Goal: Register for event/course

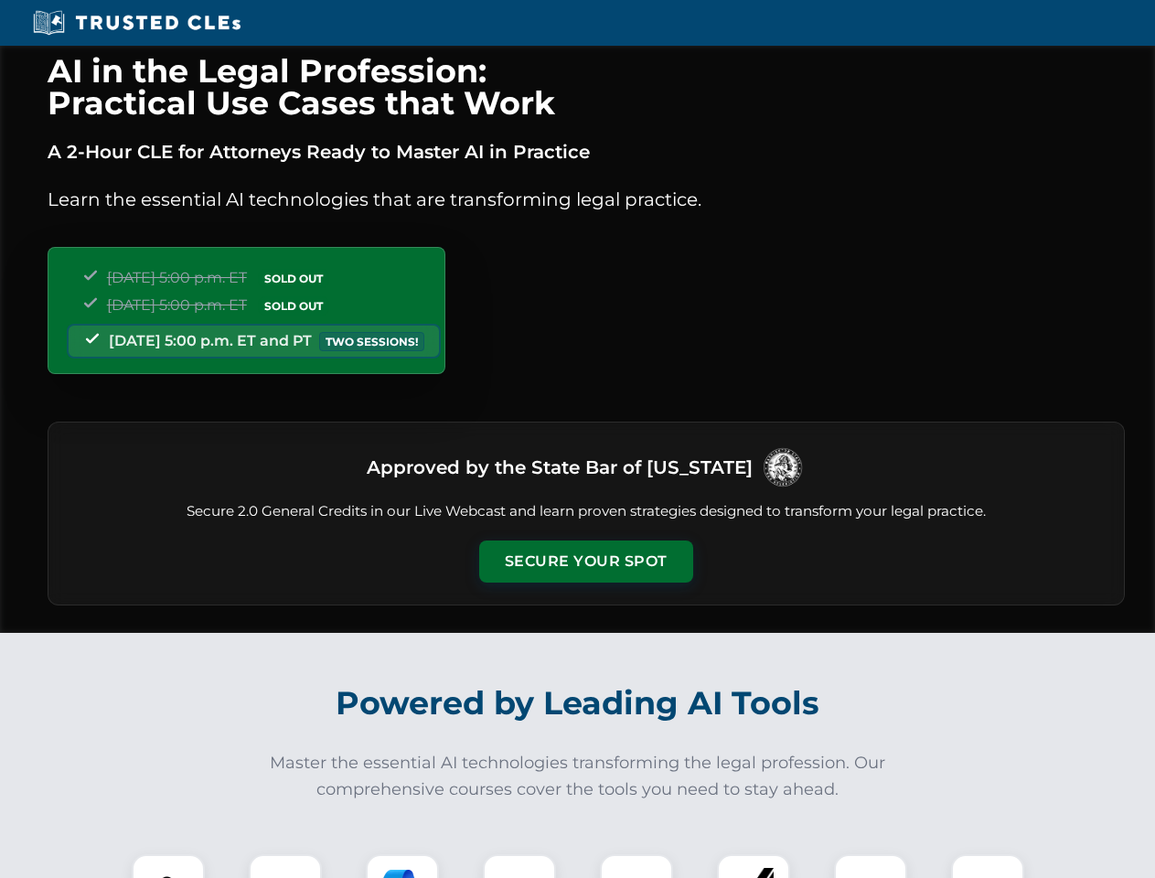
click at [585, 562] on button "Secure Your Spot" at bounding box center [586, 561] width 214 height 42
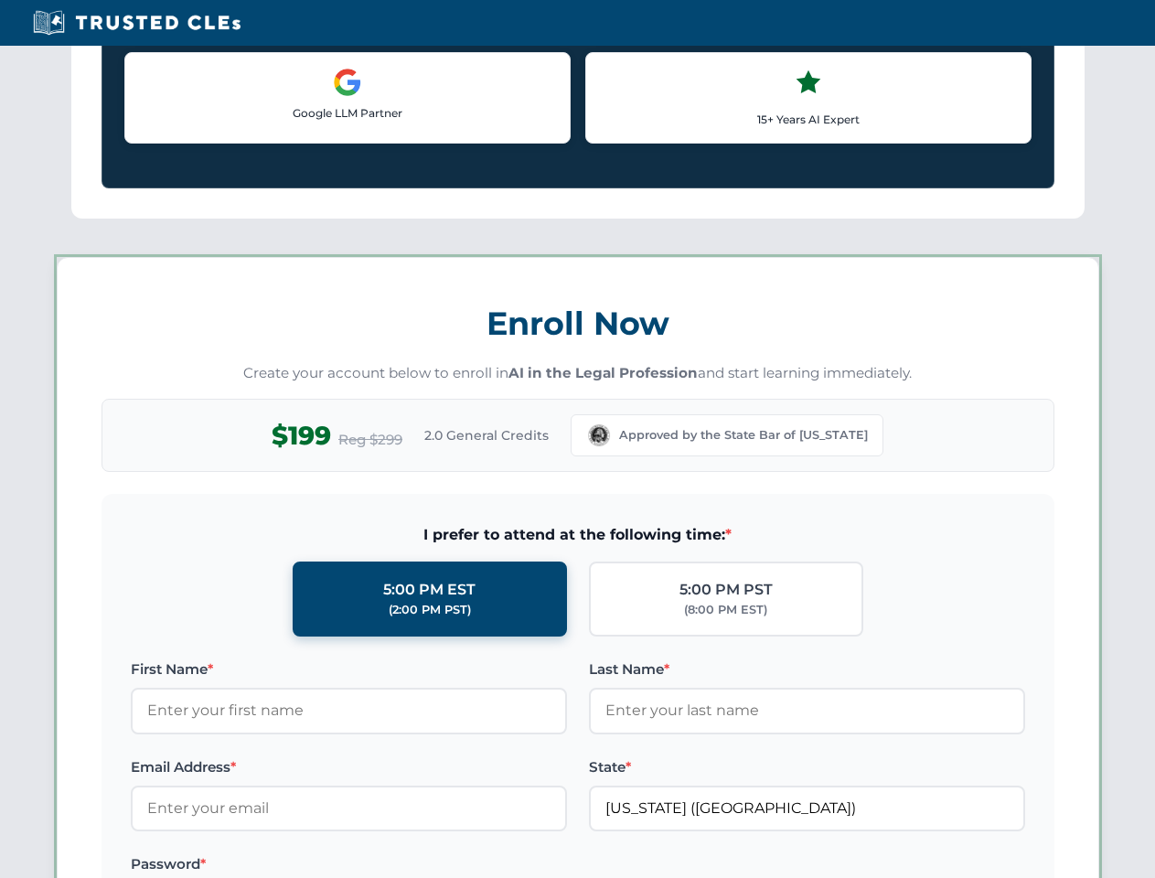
scroll to position [1585, 0]
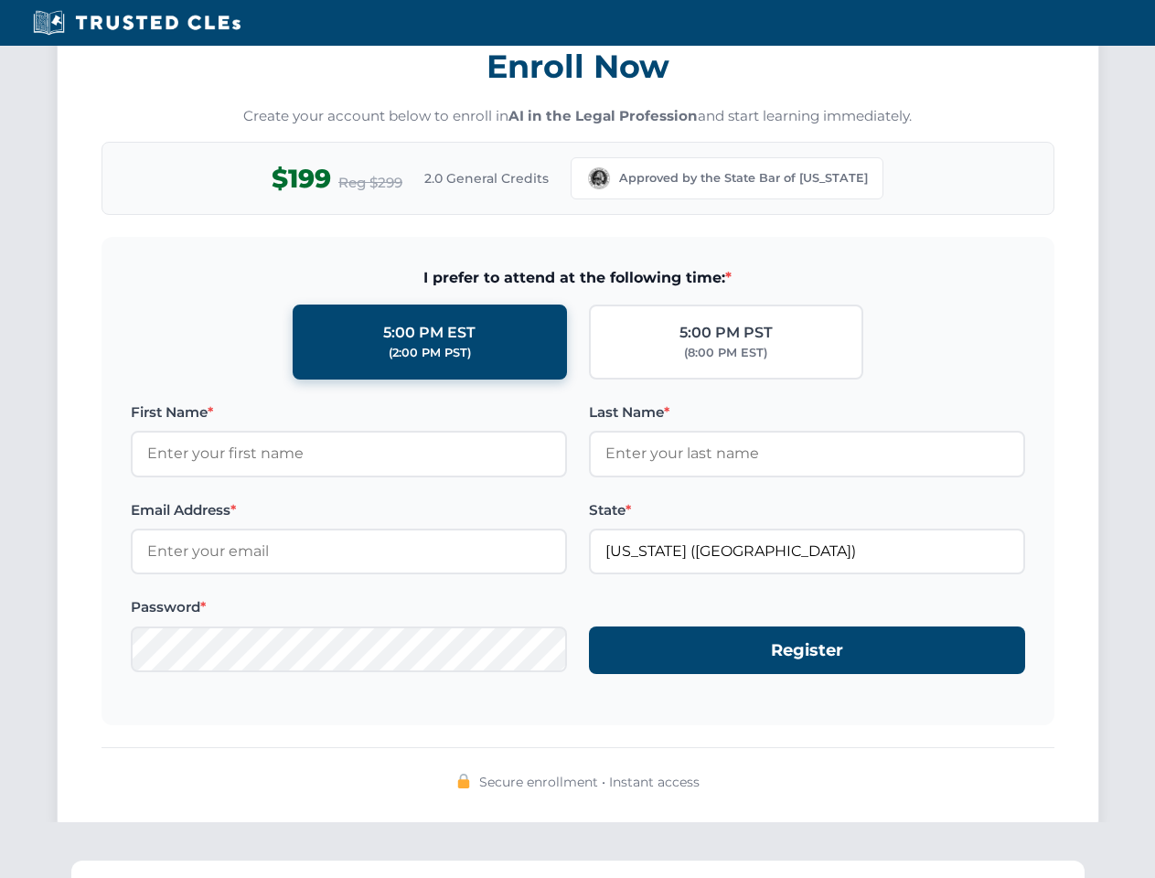
click at [285, 866] on div "AI in the Legal Profession: Practical Use Cases that Work A 2-Hour CLE for Atto…" at bounding box center [577, 600] width 1155 height 4278
